Goal: Information Seeking & Learning: Understand process/instructions

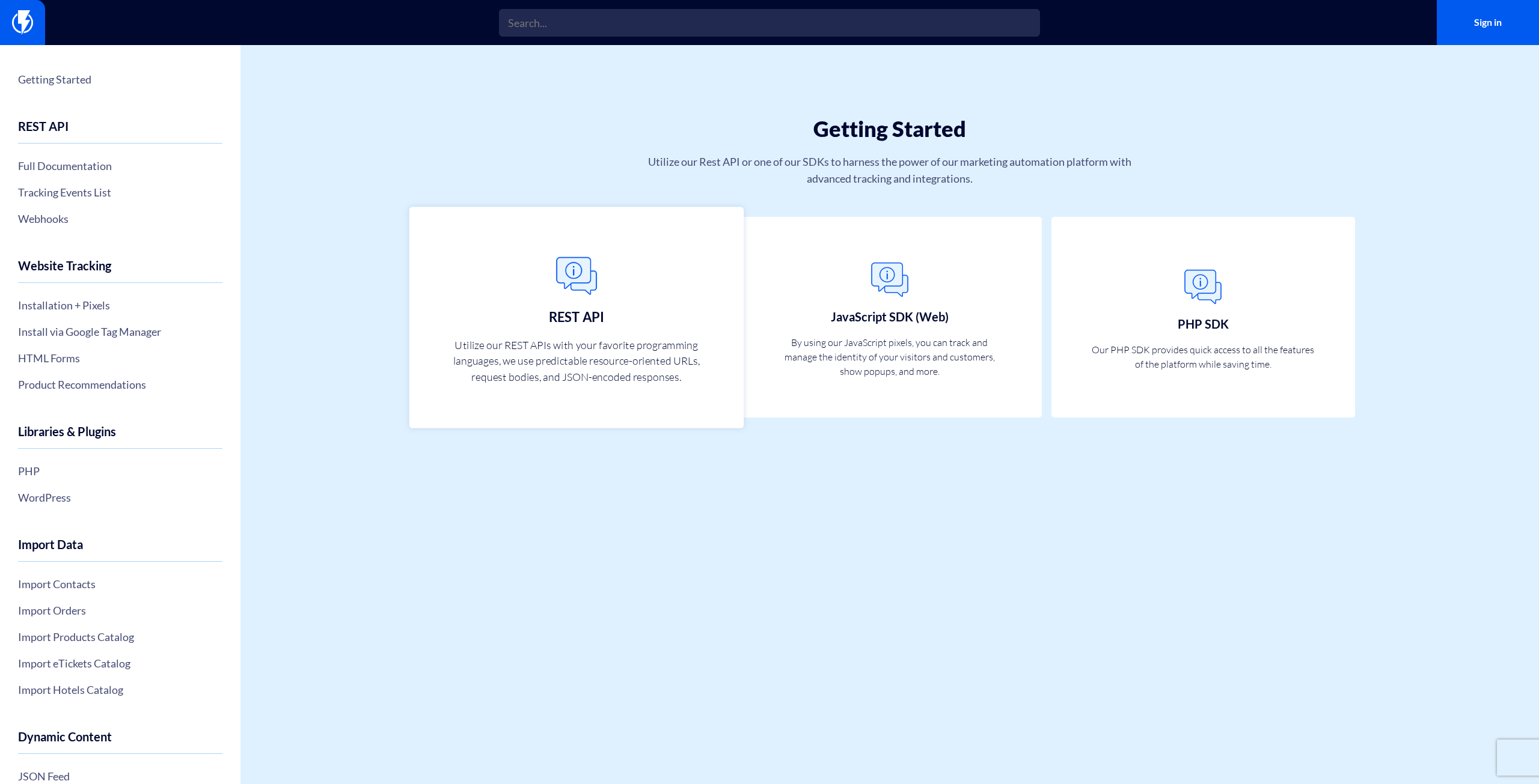
click at [547, 309] on link "REST API Utilize our REST APIs with your favorite programming languages, we use…" at bounding box center [577, 317] width 335 height 221
